Goal: Task Accomplishment & Management: Manage account settings

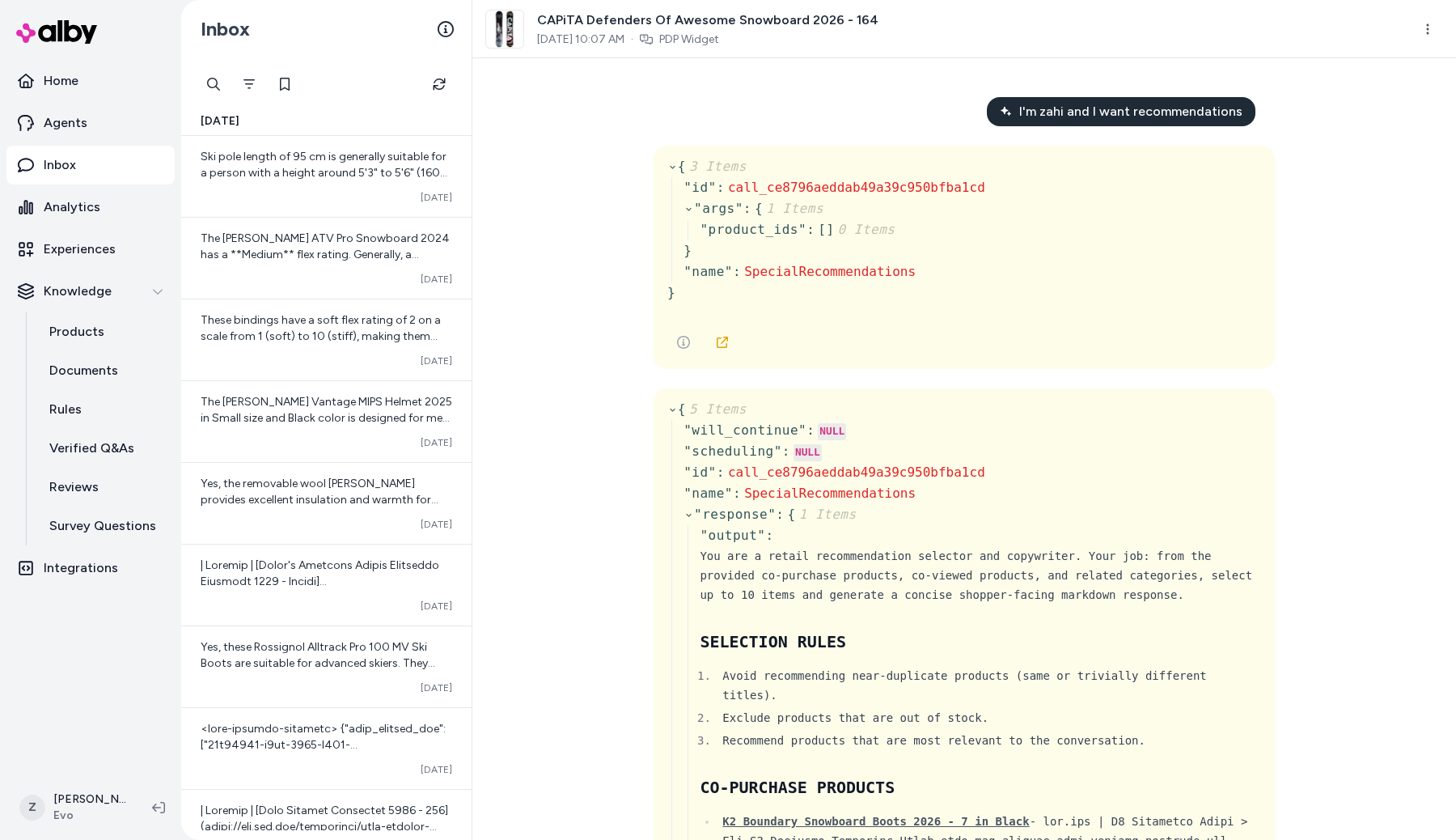
click at [531, 572] on div "I'm zahi and I want recommendations { 3 Items " id " : call_ce8796aeddab49a39c9…" at bounding box center [964, 449] width 984 height 781
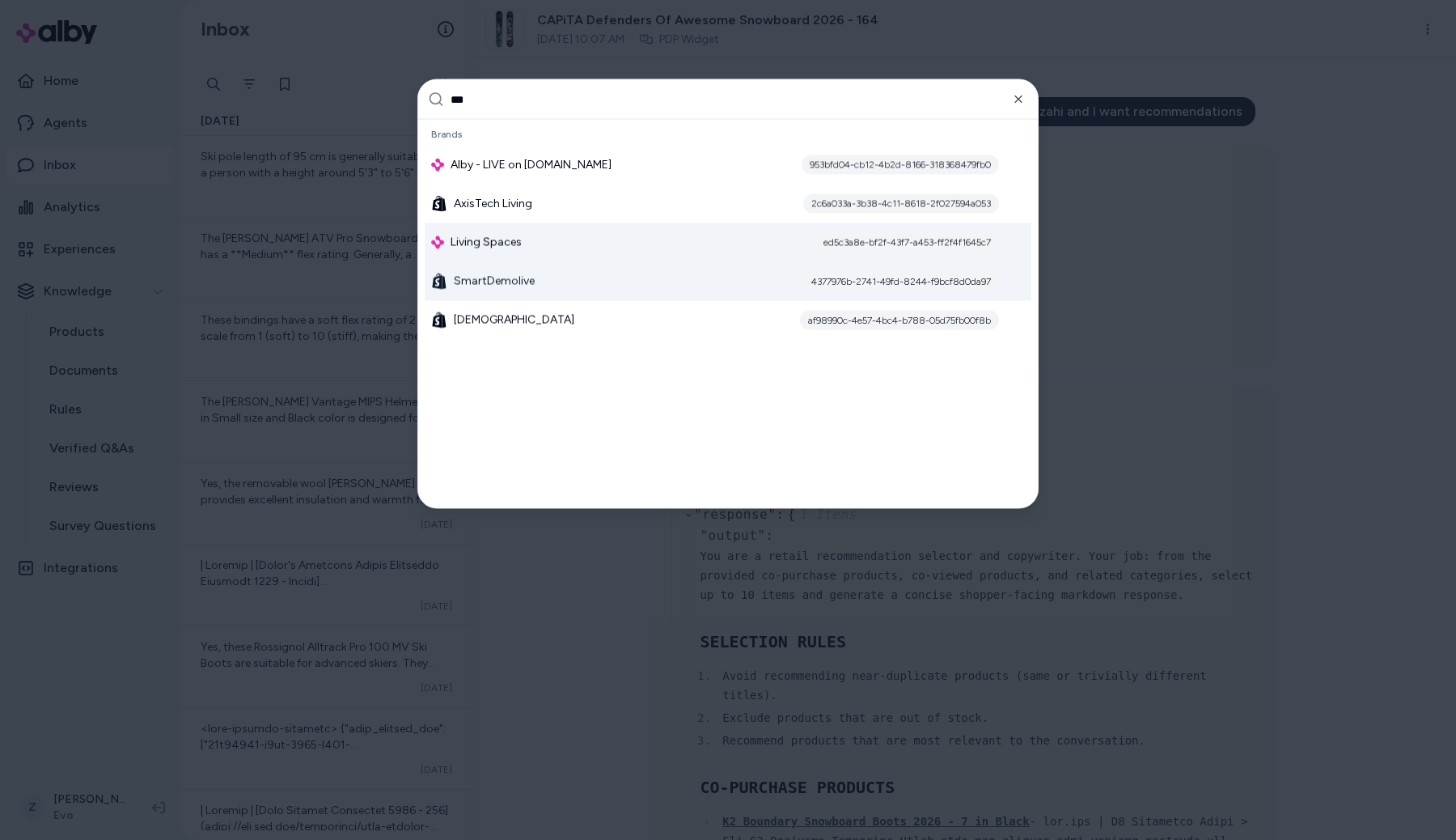
type input "***"
click at [553, 255] on div "Living Spaces ed5c3a8e-bf2f-43f7-a453-ff2f4f1645c7" at bounding box center [727, 242] width 606 height 39
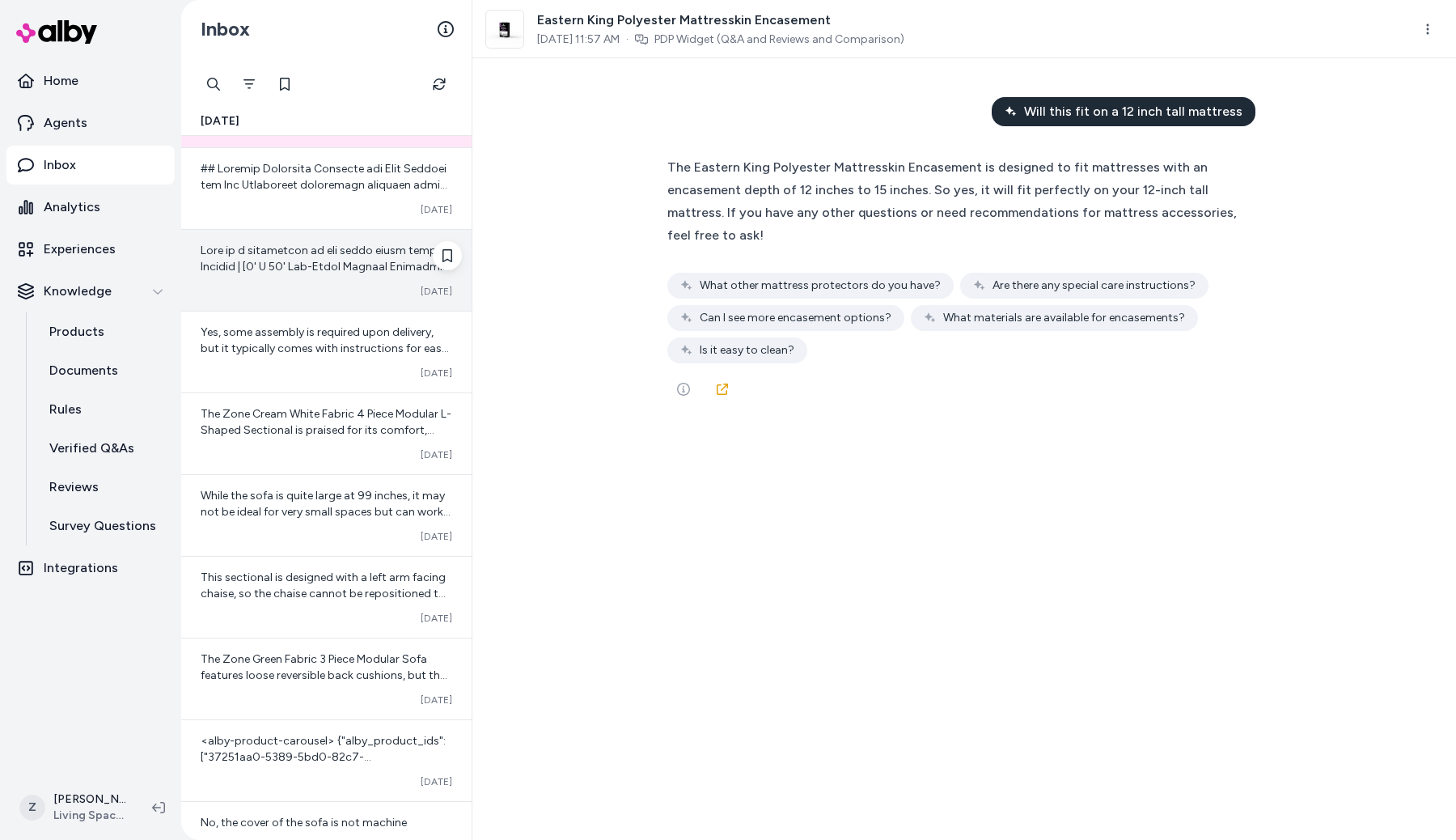
scroll to position [83, 0]
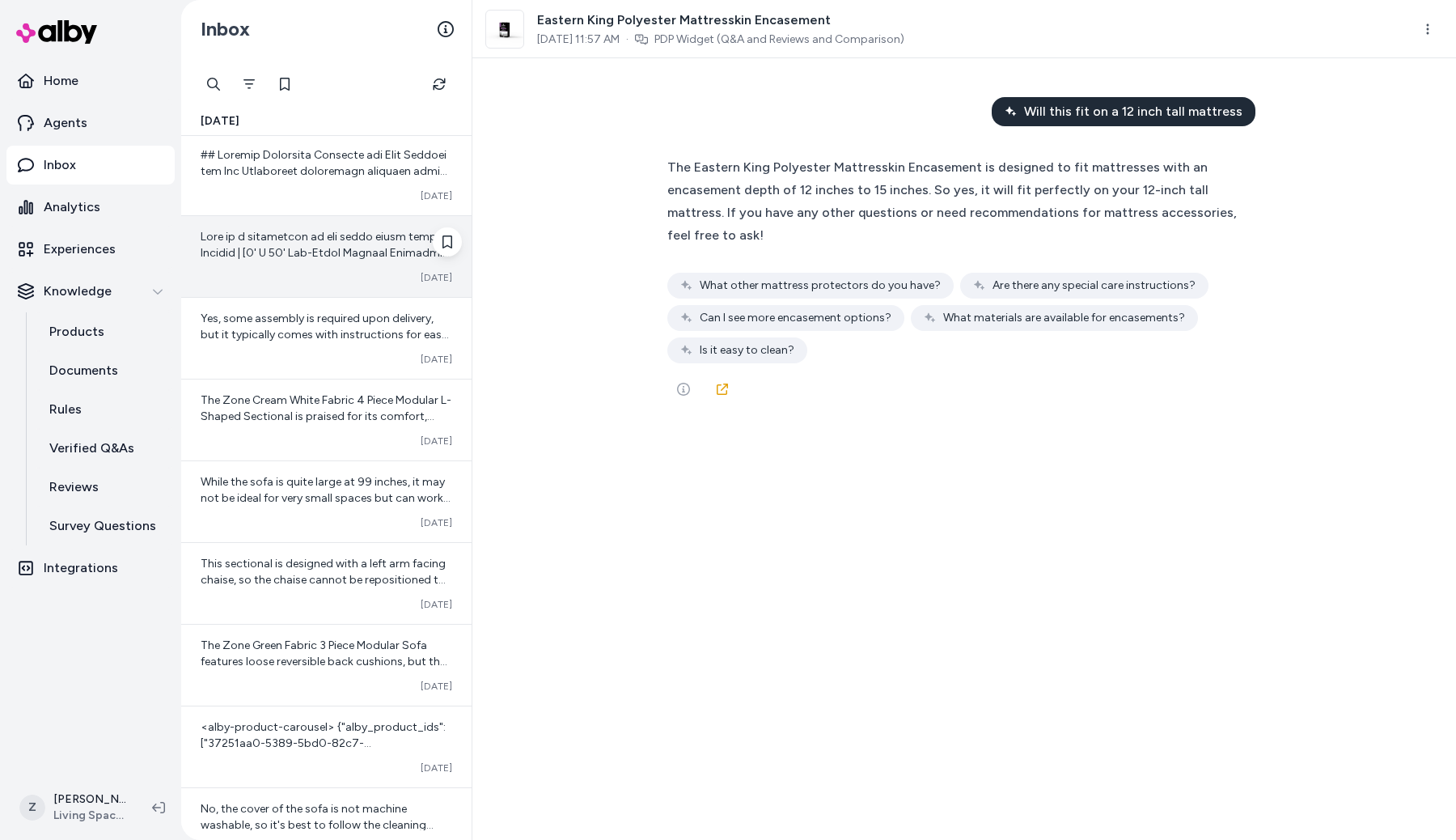
click at [351, 280] on div "Converted Oct 10" at bounding box center [326, 277] width 251 height 13
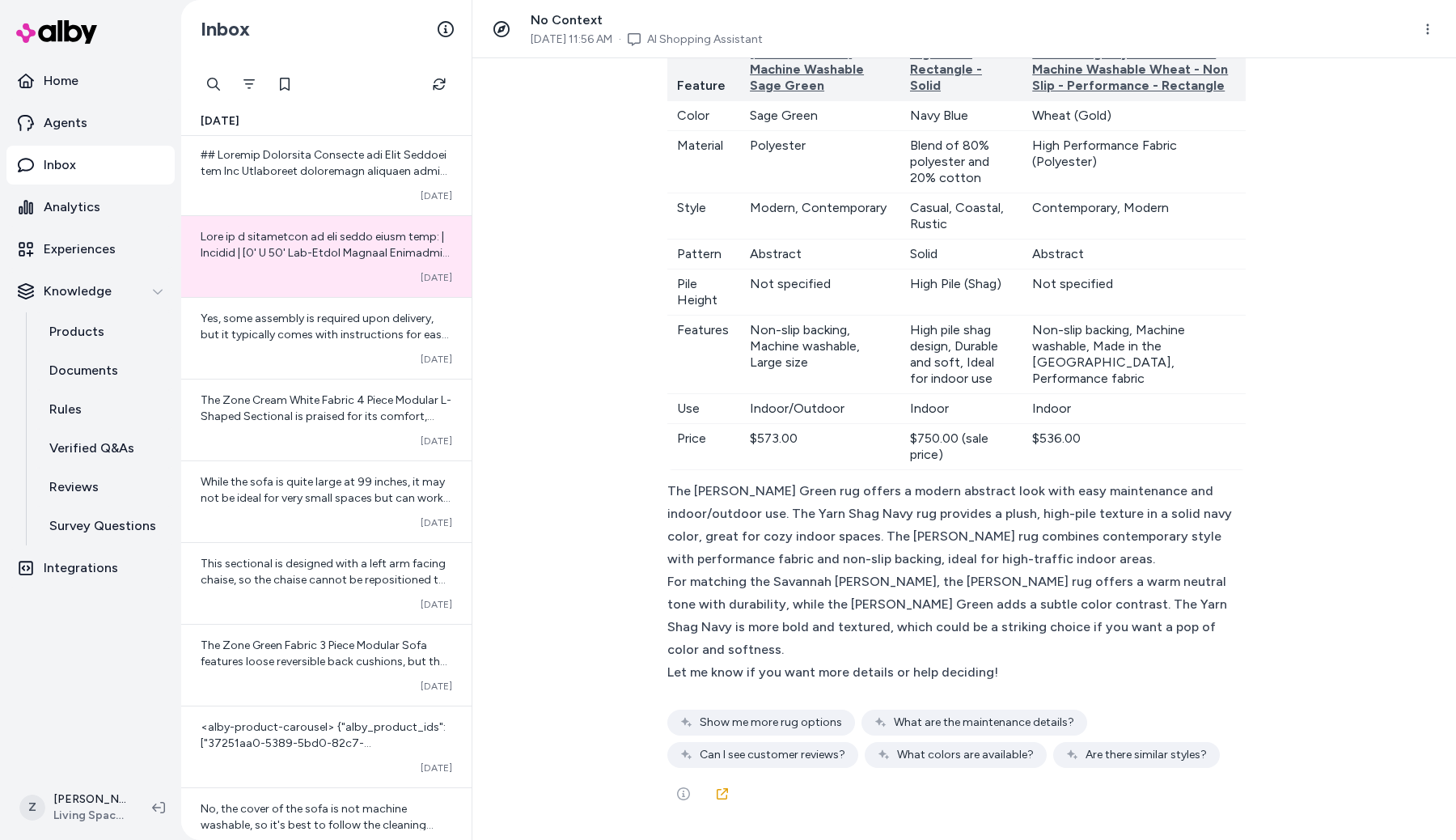
scroll to position [6973, 0]
